Goal: Check status: Check status

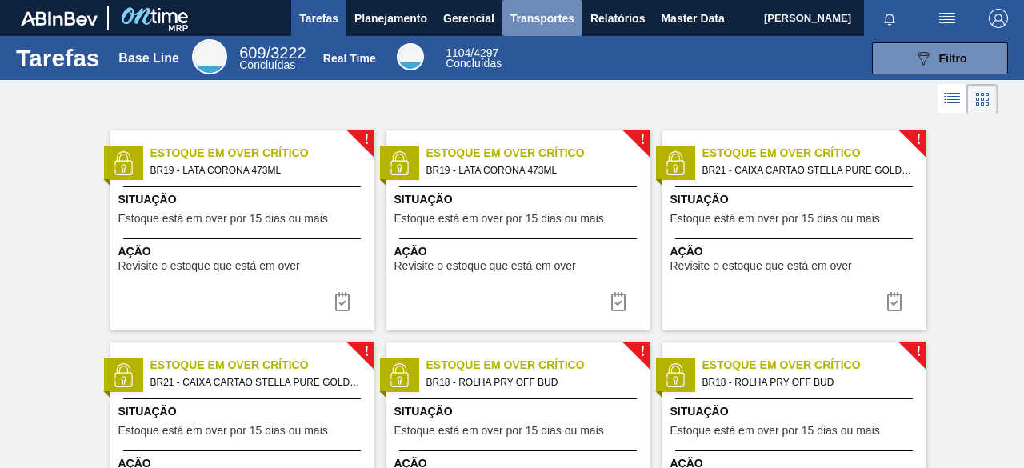
click at [527, 22] on span "Transportes" at bounding box center [543, 18] width 64 height 19
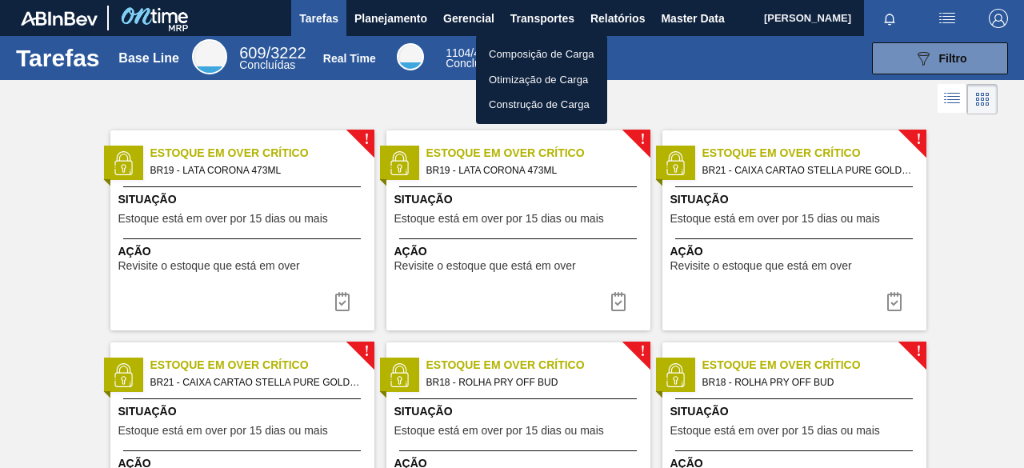
click at [523, 50] on li "Composição de Carga" at bounding box center [541, 55] width 131 height 26
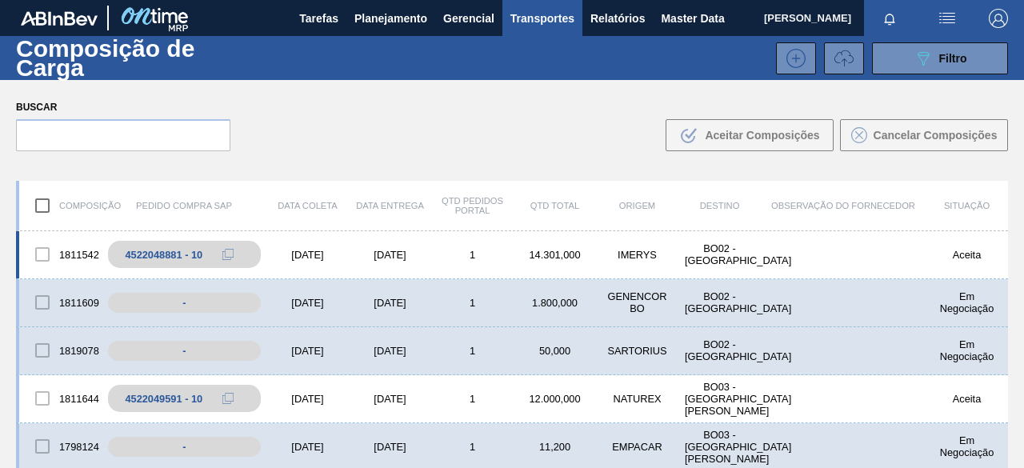
click at [888, 261] on div "1811542 4522048881 - 10 [DATE] [DATE] 1 14.301,000 IMERYS BO02 - La Paz Aceita" at bounding box center [512, 255] width 992 height 48
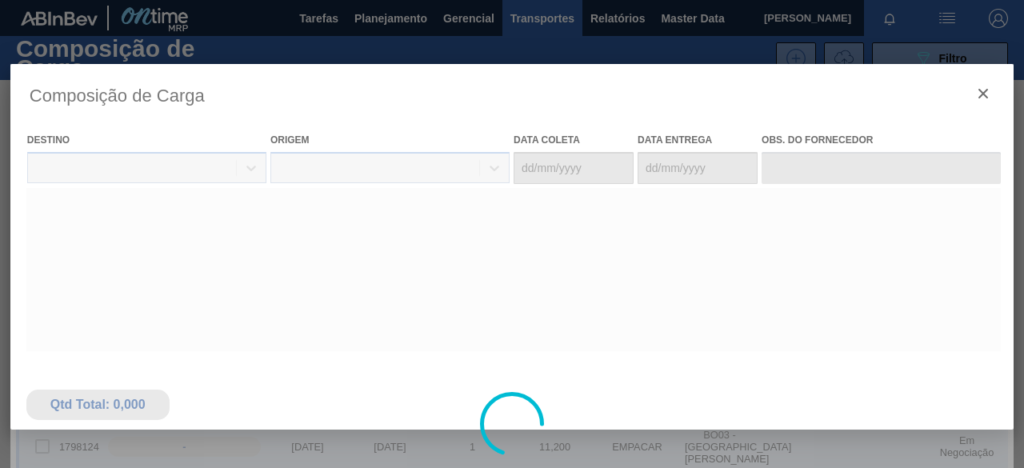
type coleta "[DATE]"
type entrega "[DATE]"
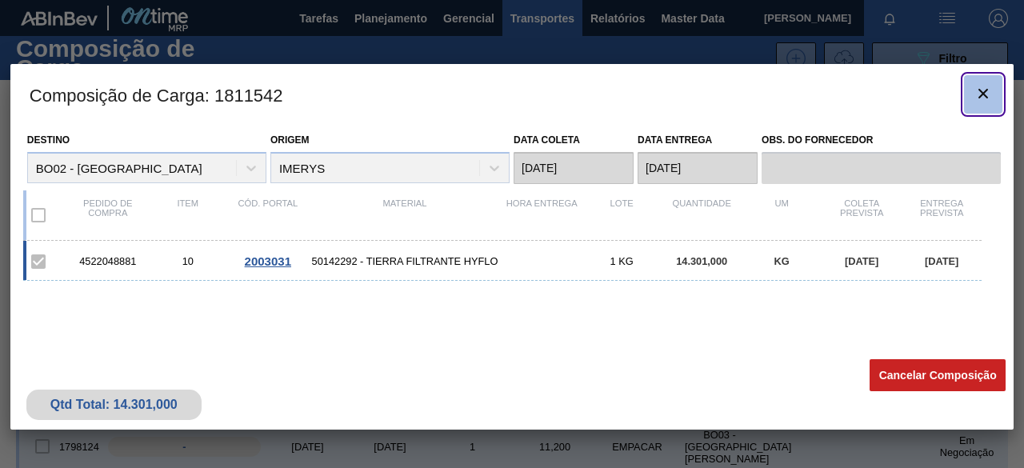
click at [981, 95] on icon "botão de ícone" at bounding box center [984, 94] width 10 height 10
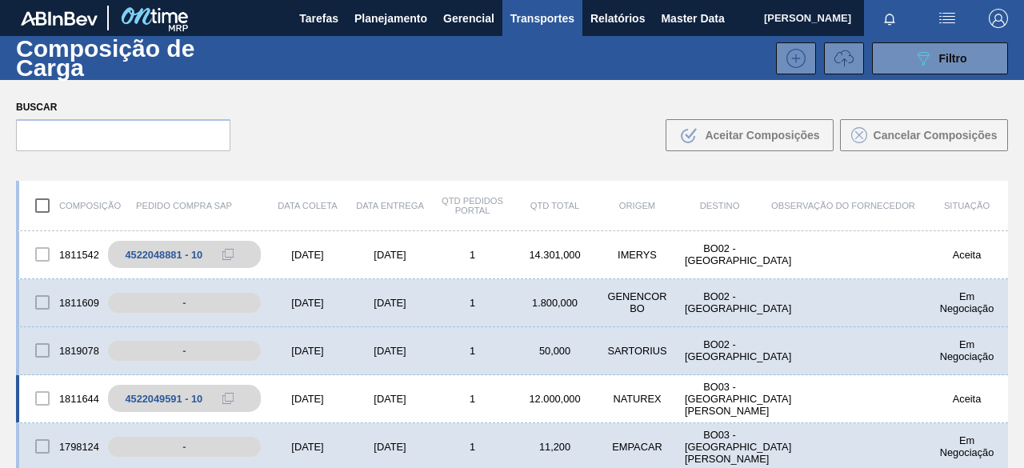
click at [704, 400] on div "BO03 - [GEOGRAPHIC_DATA][PERSON_NAME]" at bounding box center [720, 399] width 82 height 36
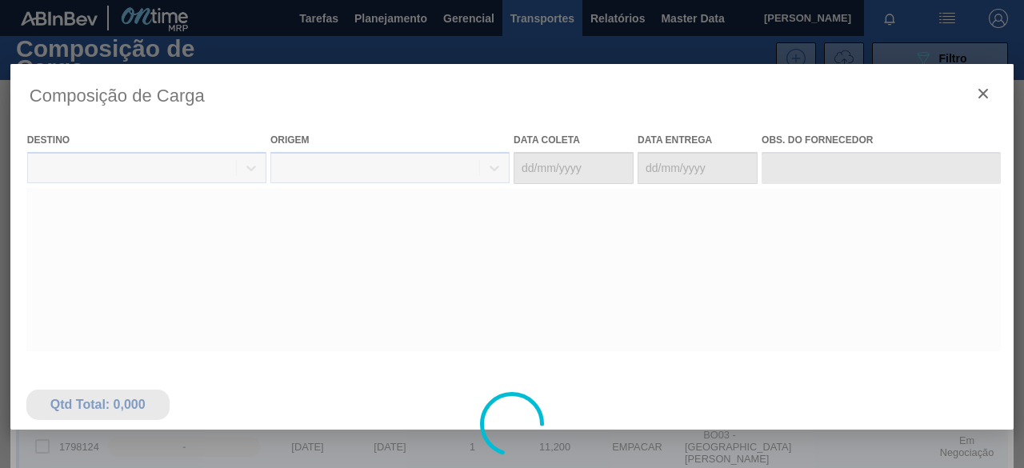
type coleta "[DATE]"
type entrega "[DATE]"
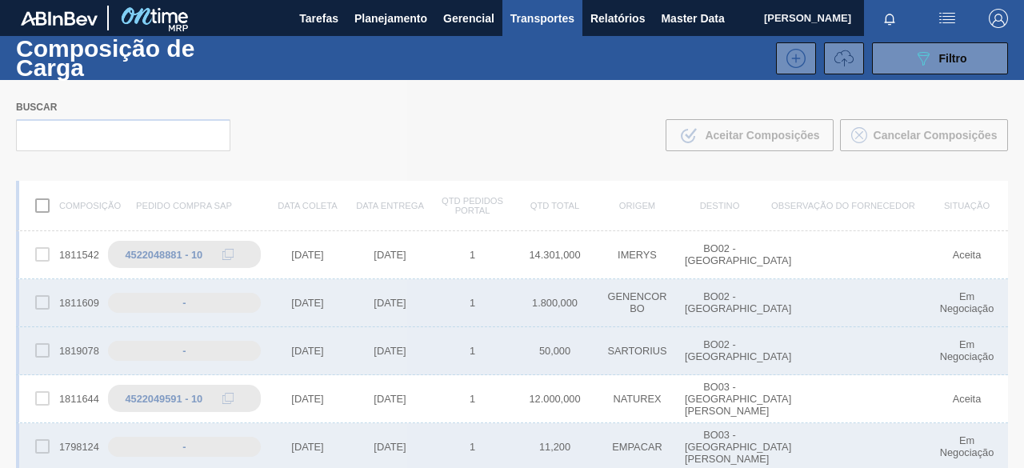
click at [895, 343] on div at bounding box center [512, 274] width 1024 height 388
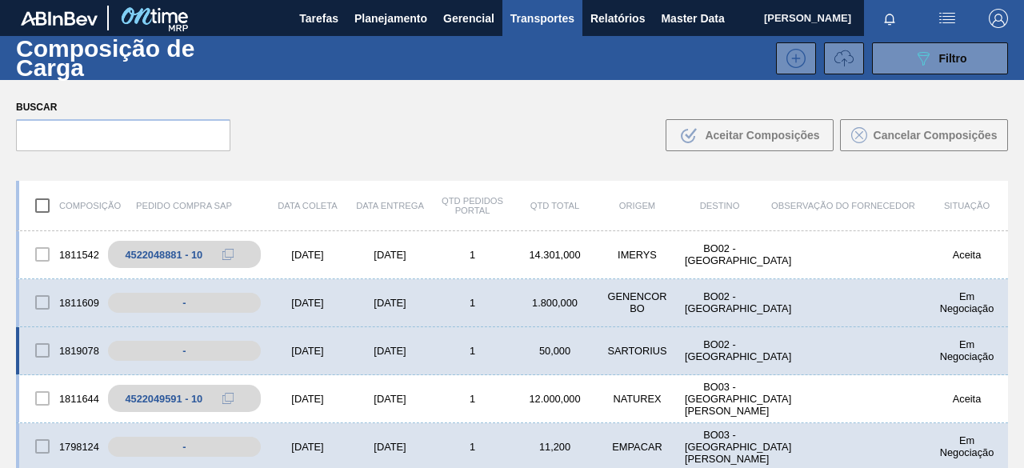
click at [861, 338] on div "1819078 - [DATE] [DATE] 1 50,000 SARTORIUS BO02 - [GEOGRAPHIC_DATA][PERSON_NAME]" at bounding box center [512, 351] width 992 height 48
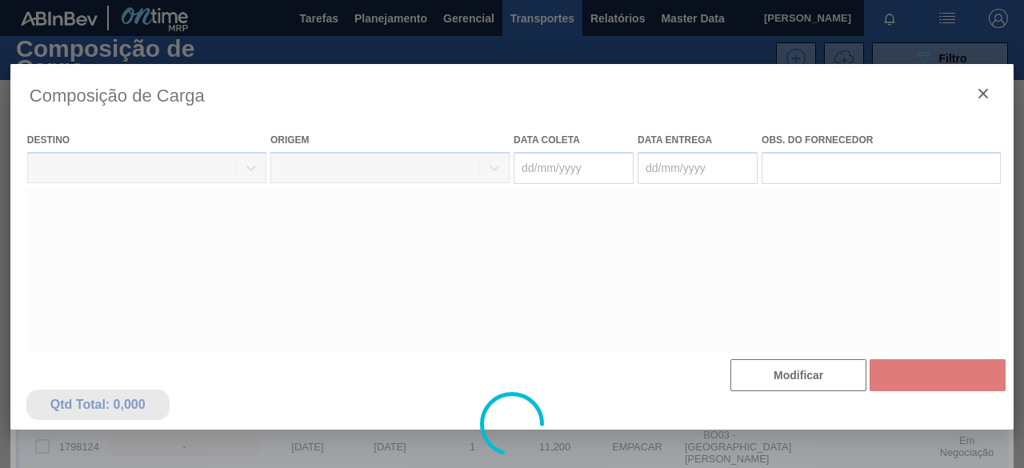
type coleta "[DATE]"
type entrega "[DATE]"
